Goal: Find specific page/section: Find specific page/section

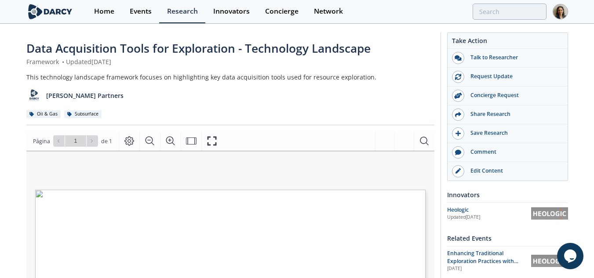
drag, startPoint x: 0, startPoint y: 0, endPoint x: 51, endPoint y: 2, distance: 51.5
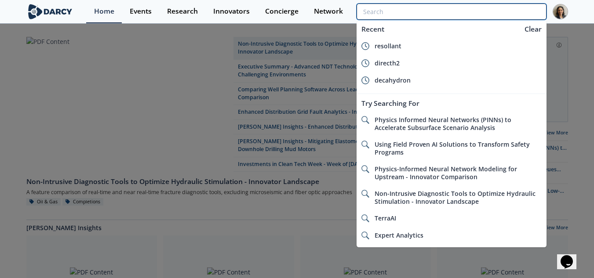
click at [492, 11] on input "search" at bounding box center [452, 12] width 190 height 16
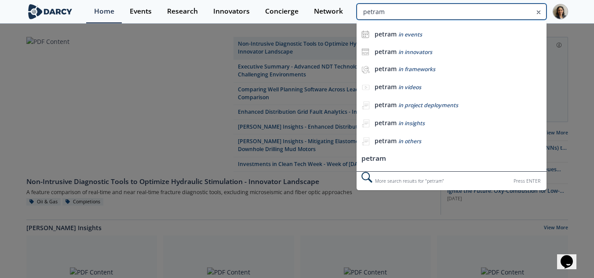
type input "petram"
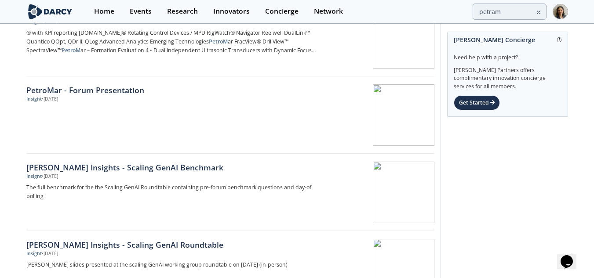
scroll to position [828, 0]
